Goal: Task Accomplishment & Management: Manage account settings

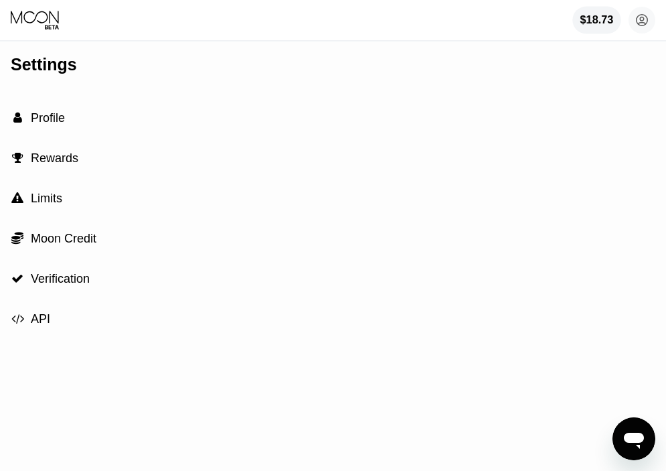
click at [583, 17] on div "$18.73" at bounding box center [596, 20] width 33 height 12
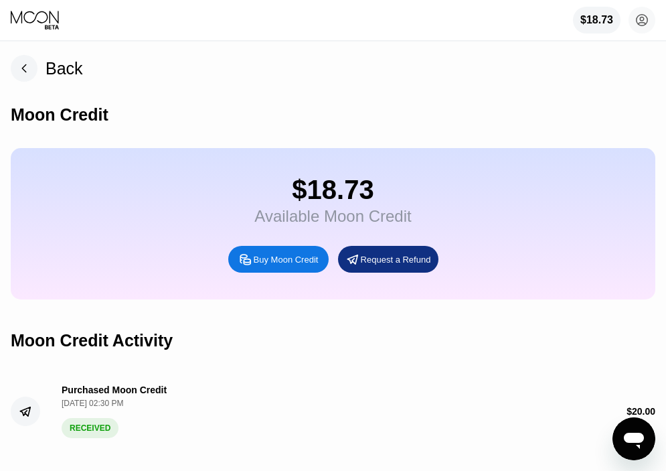
click at [394, 249] on div "Request a Refund" at bounding box center [388, 259] width 100 height 27
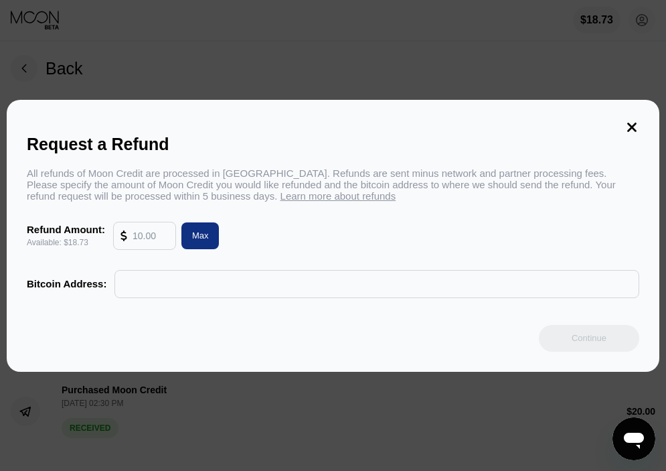
click at [631, 124] on icon at bounding box center [631, 126] width 9 height 9
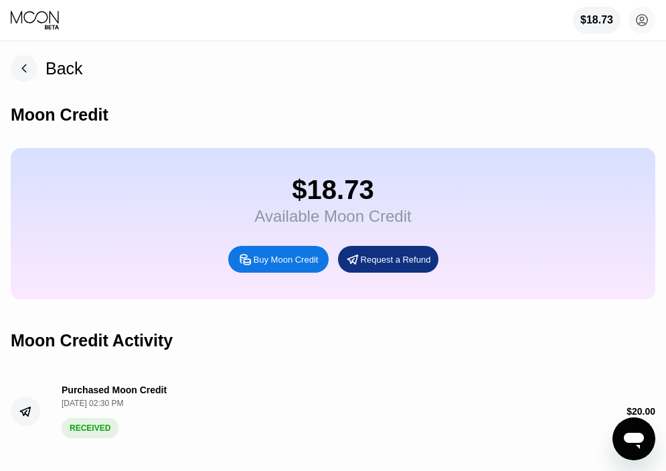
click at [39, 70] on div "Back" at bounding box center [47, 68] width 72 height 27
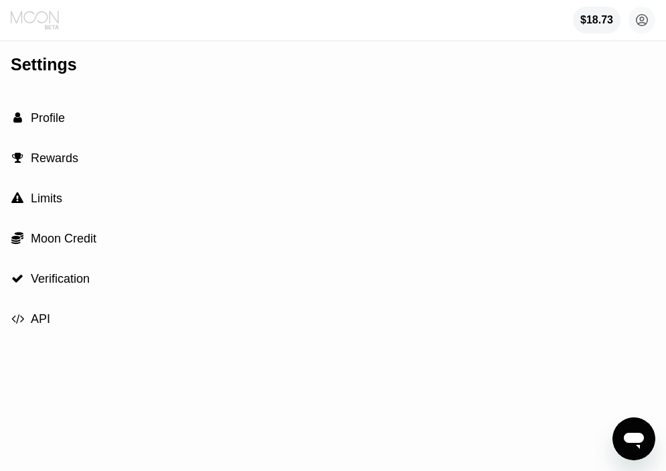
click at [42, 22] on icon at bounding box center [36, 20] width 50 height 20
